Goal: Information Seeking & Learning: Learn about a topic

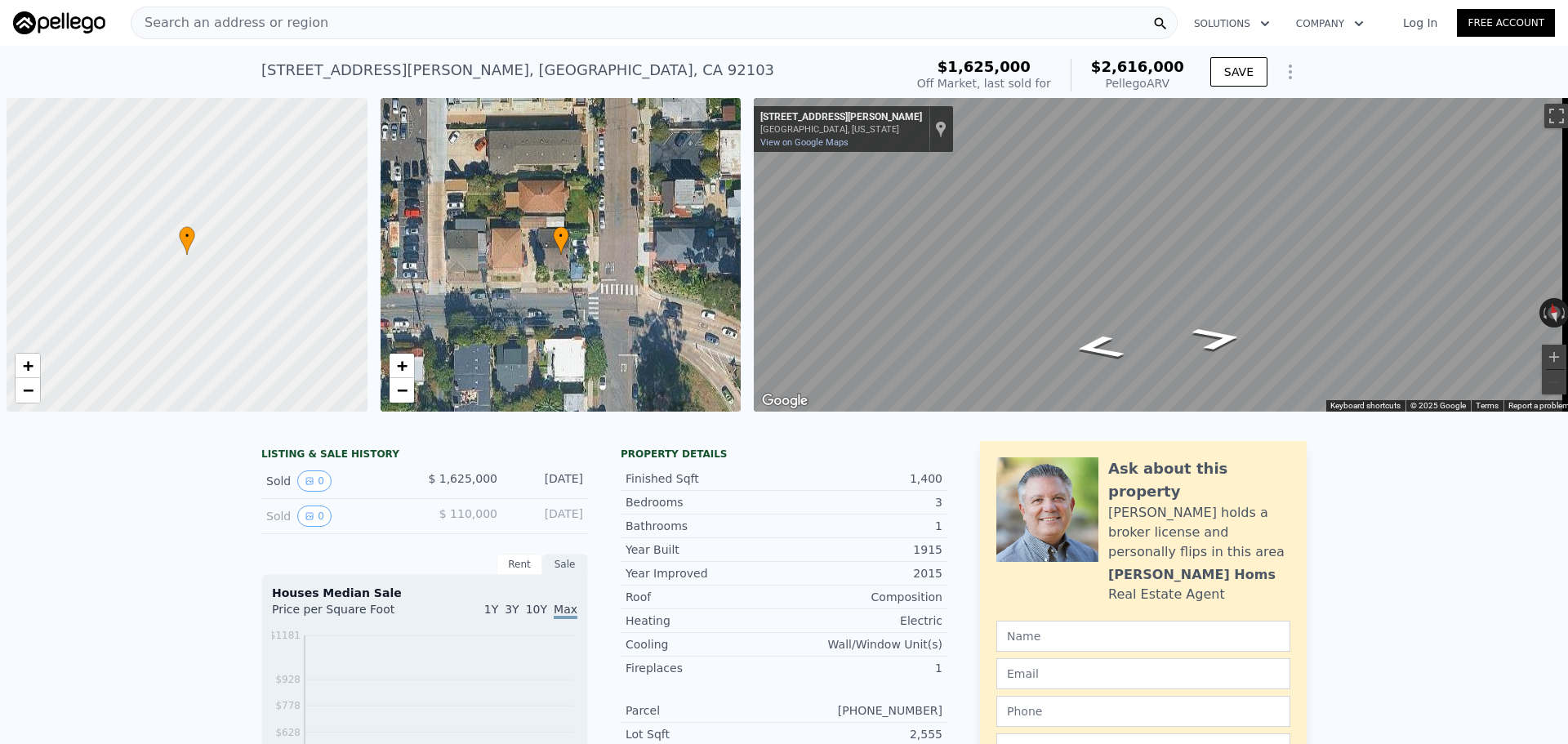
scroll to position [0, 7]
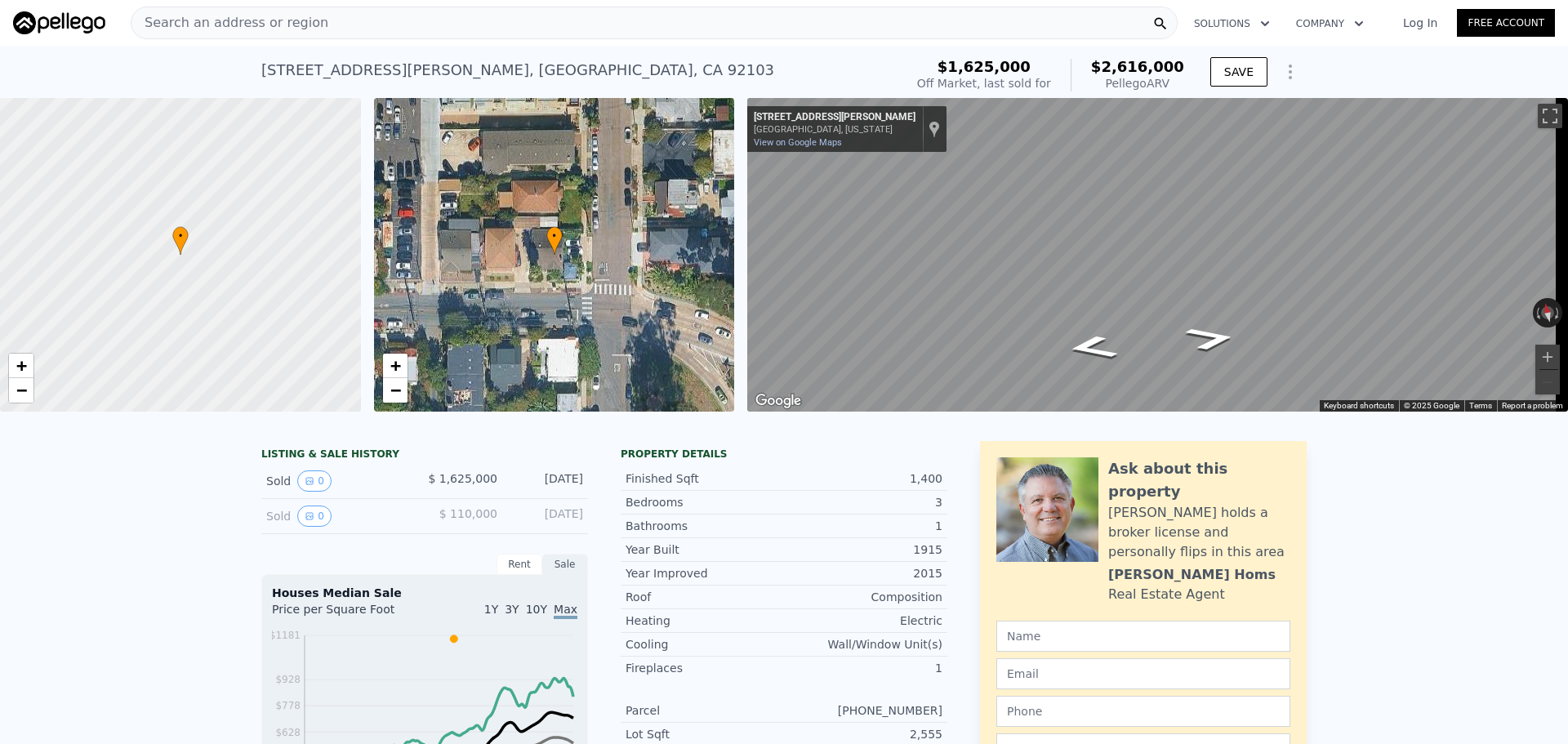
drag, startPoint x: 1176, startPoint y: 82, endPoint x: 1107, endPoint y: 60, distance: 72.4
click at [1107, 60] on div "$2,616,000 Pellego ARV" at bounding box center [1128, 75] width 114 height 32
click at [263, 18] on span "Search an address or region" at bounding box center [230, 23] width 196 height 20
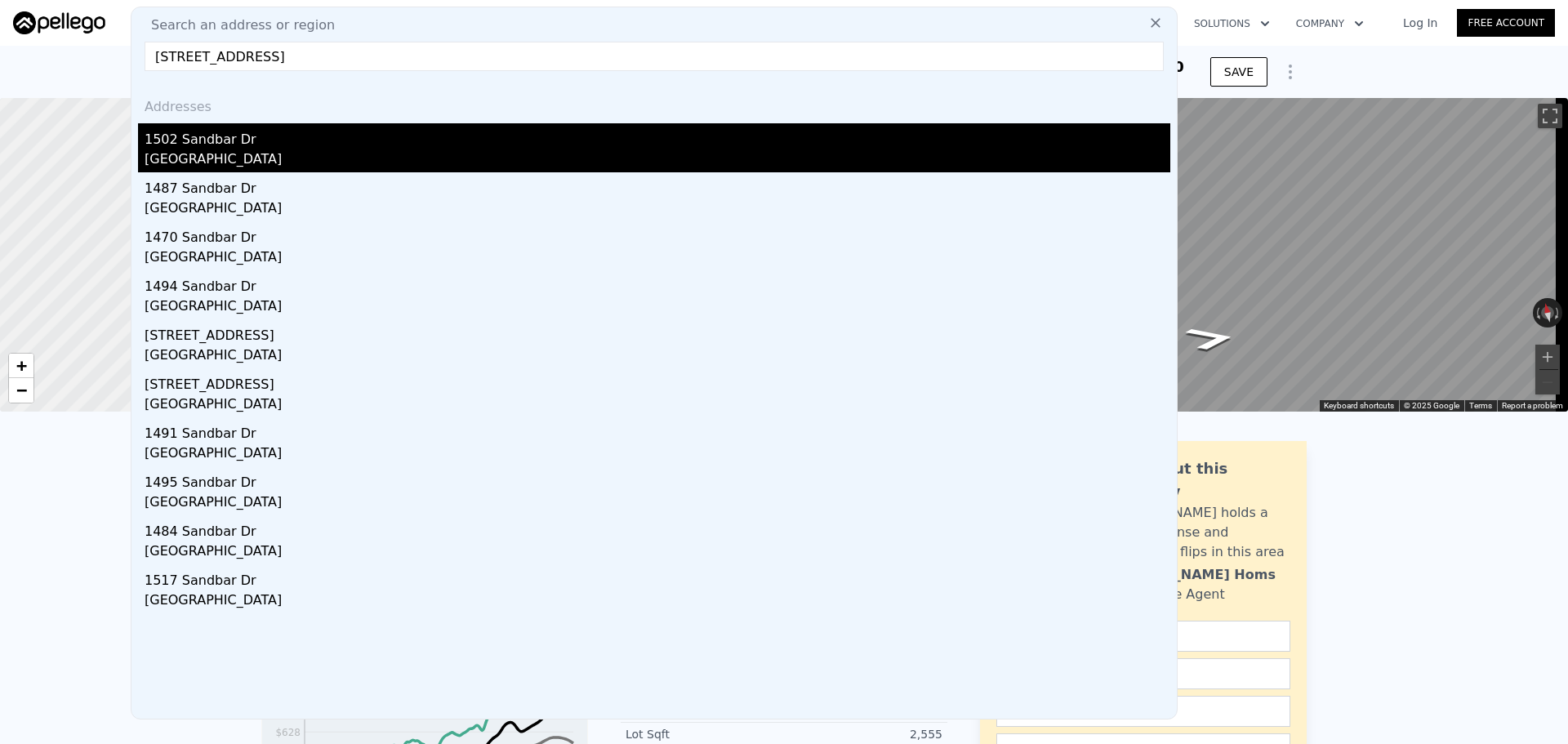
type input "[STREET_ADDRESS]"
click at [235, 127] on div "1502 Sandbar Dr" at bounding box center [657, 137] width 1026 height 27
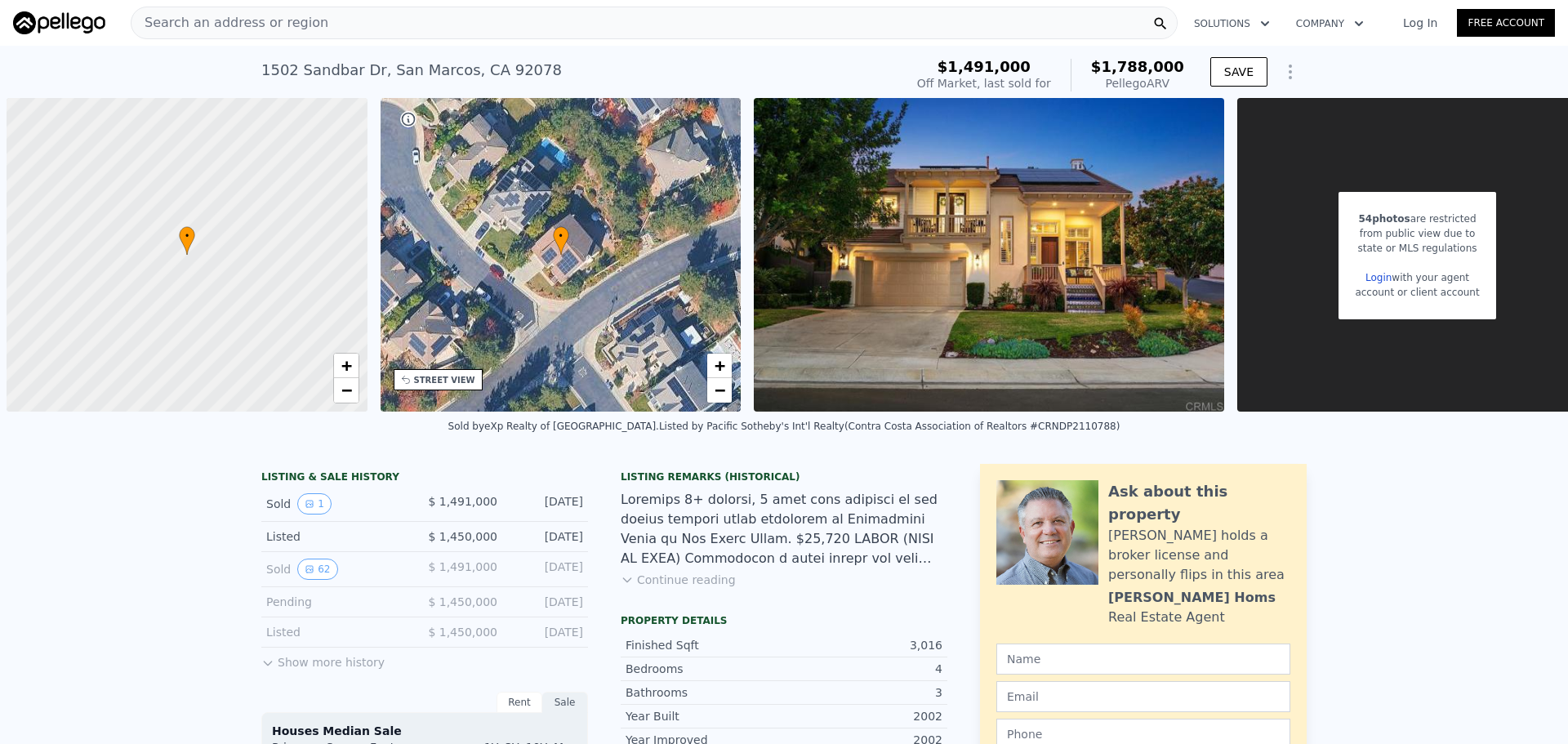
click at [1100, 66] on div "$1,491,000 Off Market, last sold for $1,788,000 Pellego ARV" at bounding box center [1050, 75] width 280 height 46
copy div "$1,788,000 Pellego ARV"
